Goal: Information Seeking & Learning: Learn about a topic

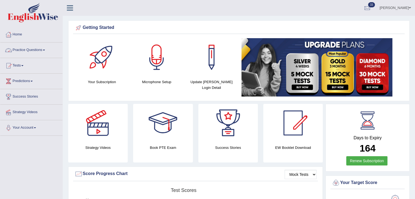
click at [47, 49] on link "Practice Questions" at bounding box center [31, 50] width 62 height 14
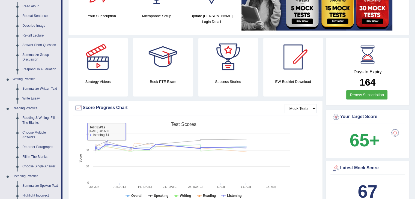
scroll to position [65, 0]
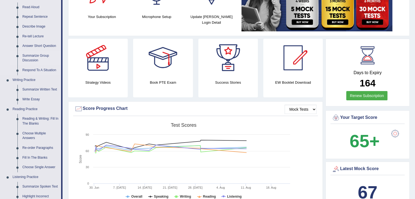
click at [38, 56] on link "Summarize Group Discussion" at bounding box center [40, 58] width 41 height 14
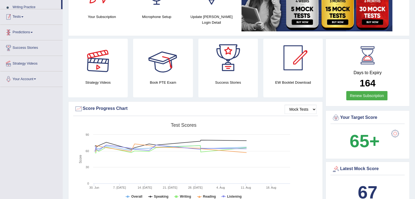
scroll to position [93, 0]
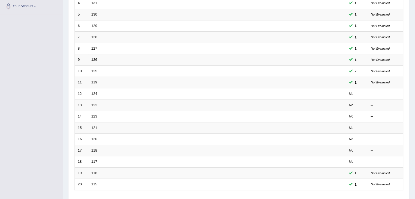
scroll to position [160, 0]
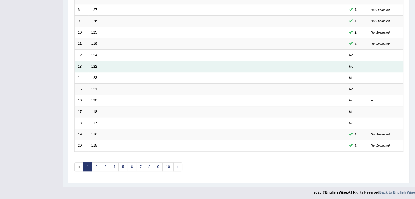
click at [95, 65] on link "122" at bounding box center [94, 66] width 6 height 4
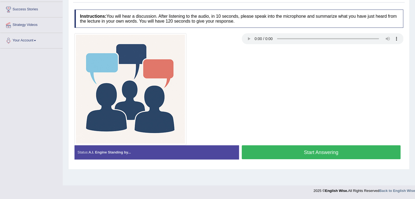
click at [285, 150] on button "Start Answering" at bounding box center [321, 152] width 159 height 14
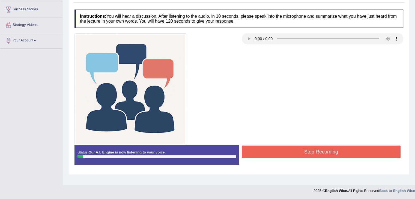
click at [249, 151] on button "Stop Recording" at bounding box center [321, 152] width 159 height 13
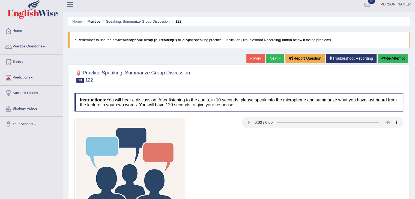
scroll to position [3, 0]
click at [271, 55] on link "Next »" at bounding box center [275, 58] width 18 height 9
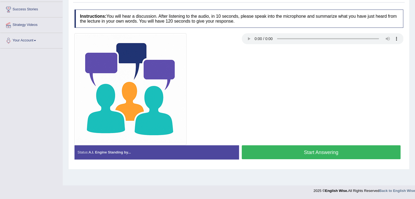
click at [255, 154] on button "Start Answering" at bounding box center [321, 152] width 159 height 14
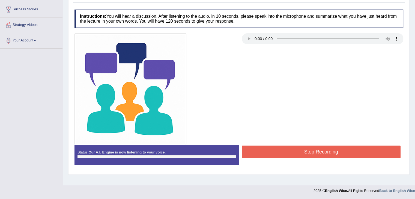
drag, startPoint x: 0, startPoint y: 0, endPoint x: 255, endPoint y: 154, distance: 297.9
click at [255, 154] on button "Stop Recording" at bounding box center [321, 152] width 159 height 13
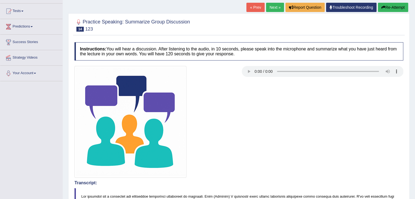
scroll to position [54, 0]
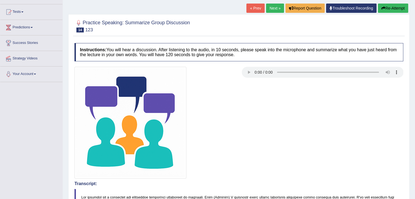
click at [255, 11] on link "« Prev" at bounding box center [255, 8] width 18 height 9
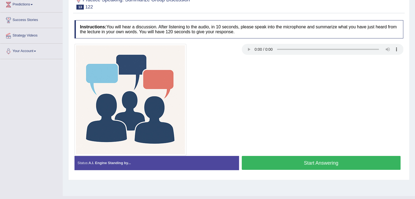
scroll to position [87, 0]
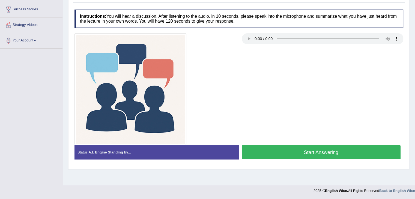
click at [272, 146] on button "Start Answering" at bounding box center [321, 152] width 159 height 14
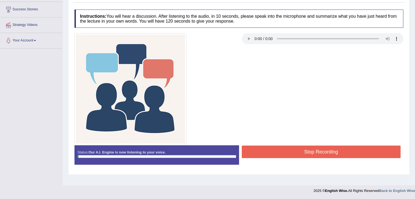
click at [272, 146] on button "Stop Recording" at bounding box center [321, 152] width 159 height 13
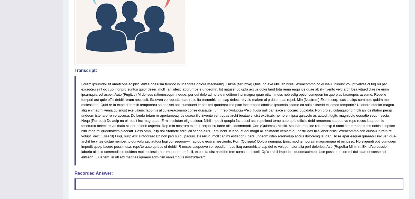
scroll to position [170, 0]
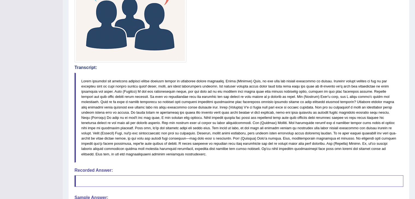
click at [272, 146] on blockquote at bounding box center [238, 118] width 328 height 90
